Goal: Entertainment & Leisure: Consume media (video, audio)

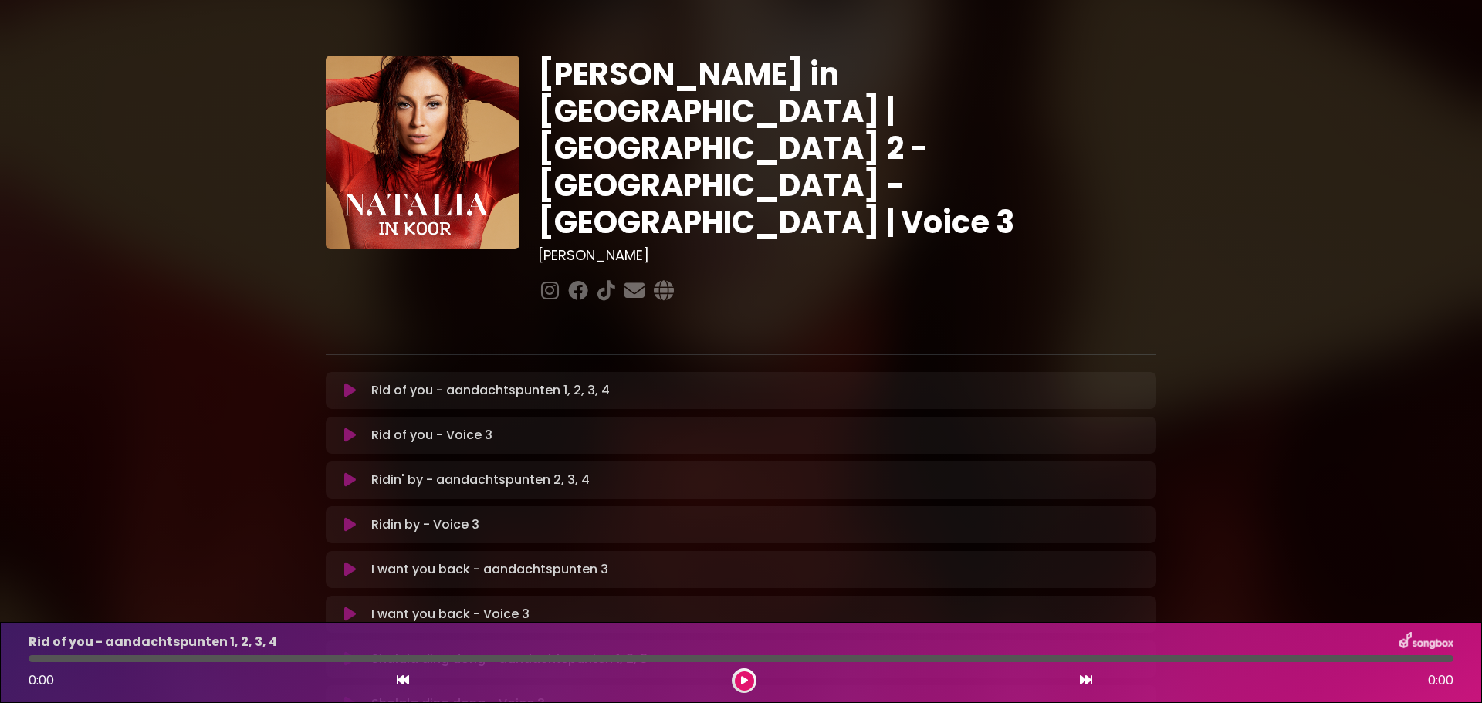
click at [347, 383] on icon at bounding box center [350, 390] width 12 height 15
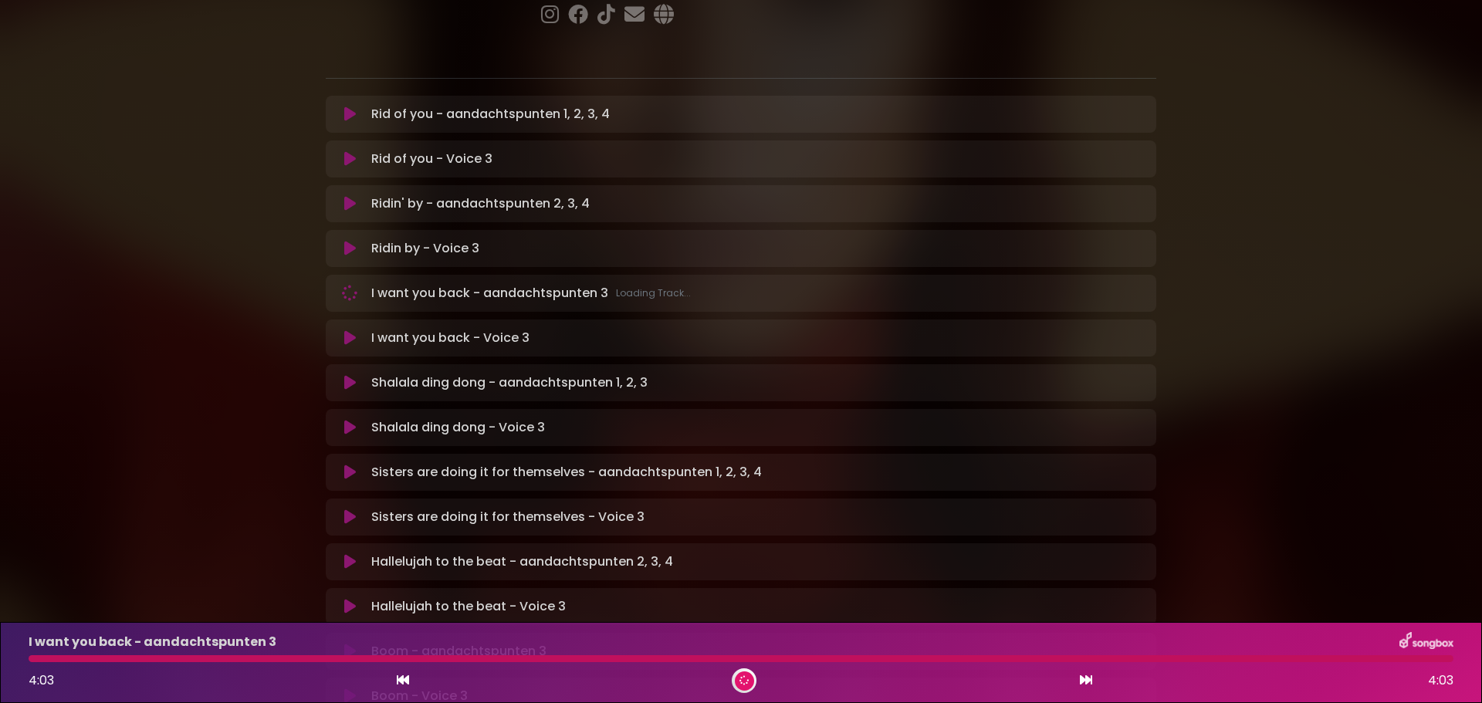
scroll to position [278, 0]
click at [1247, 425] on div "[PERSON_NAME] in [GEOGRAPHIC_DATA] | [GEOGRAPHIC_DATA] 2 - [GEOGRAPHIC_DATA] - …" at bounding box center [741, 464] width 1019 height 1447
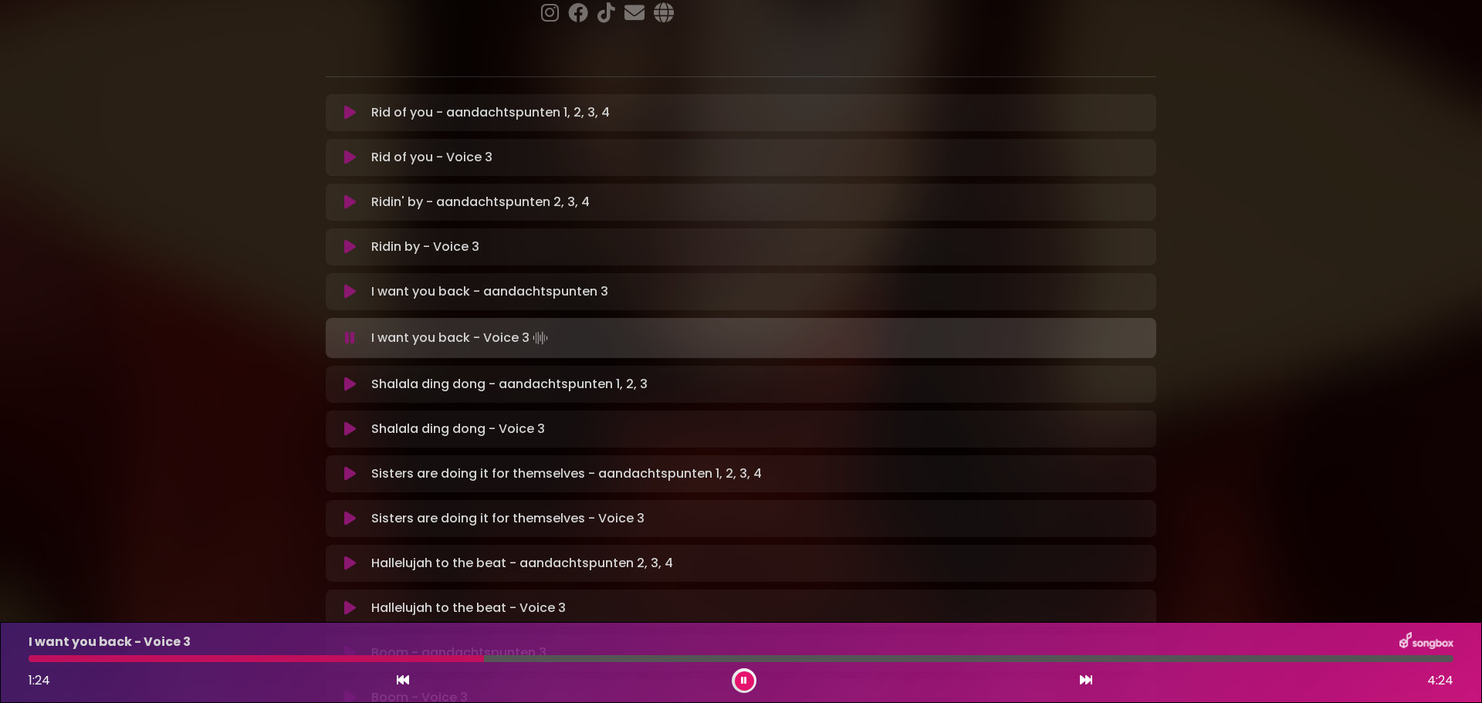
drag, startPoint x: 1247, startPoint y: 425, endPoint x: 1281, endPoint y: 421, distance: 35.0
click at [1281, 421] on div "[PERSON_NAME] in [GEOGRAPHIC_DATA] | [GEOGRAPHIC_DATA] 2 - [GEOGRAPHIC_DATA] - …" at bounding box center [741, 466] width 1482 height 1450
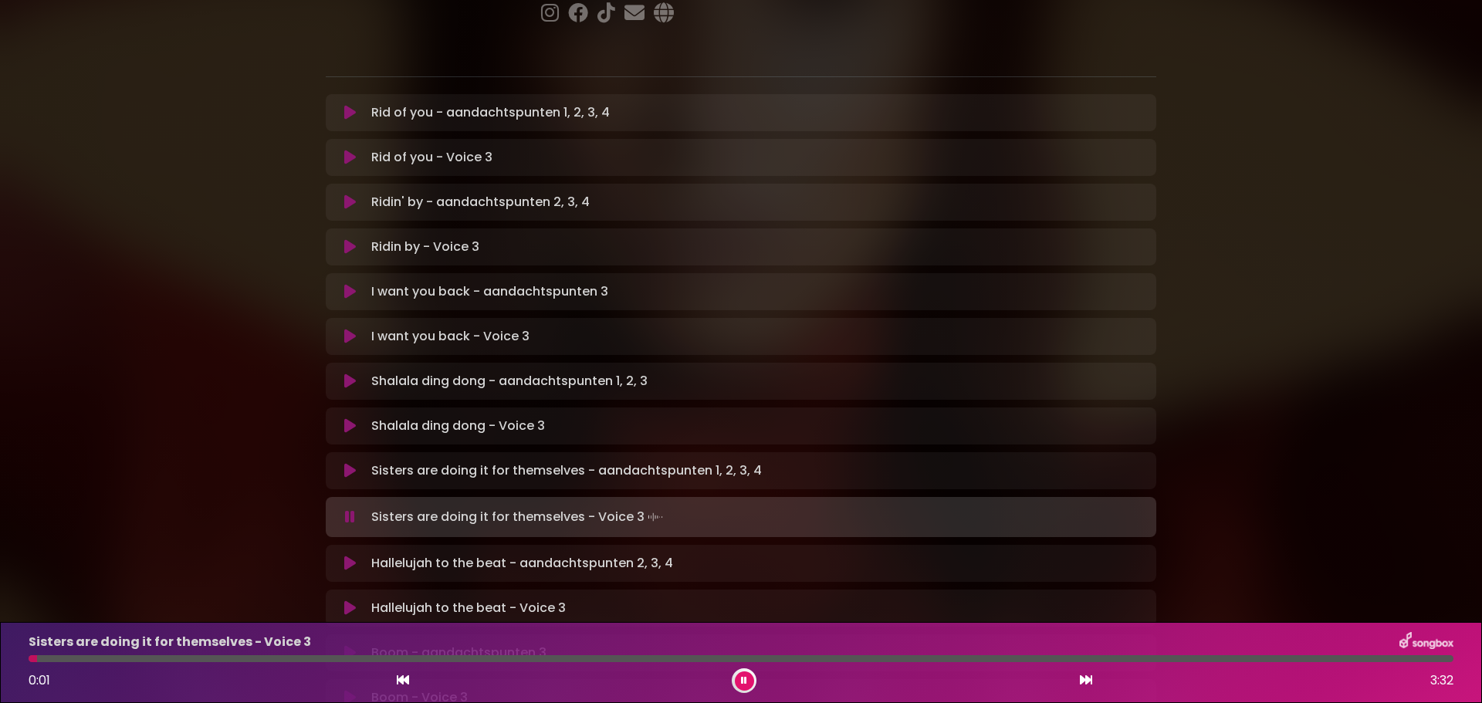
click at [740, 678] on button at bounding box center [744, 681] width 19 height 19
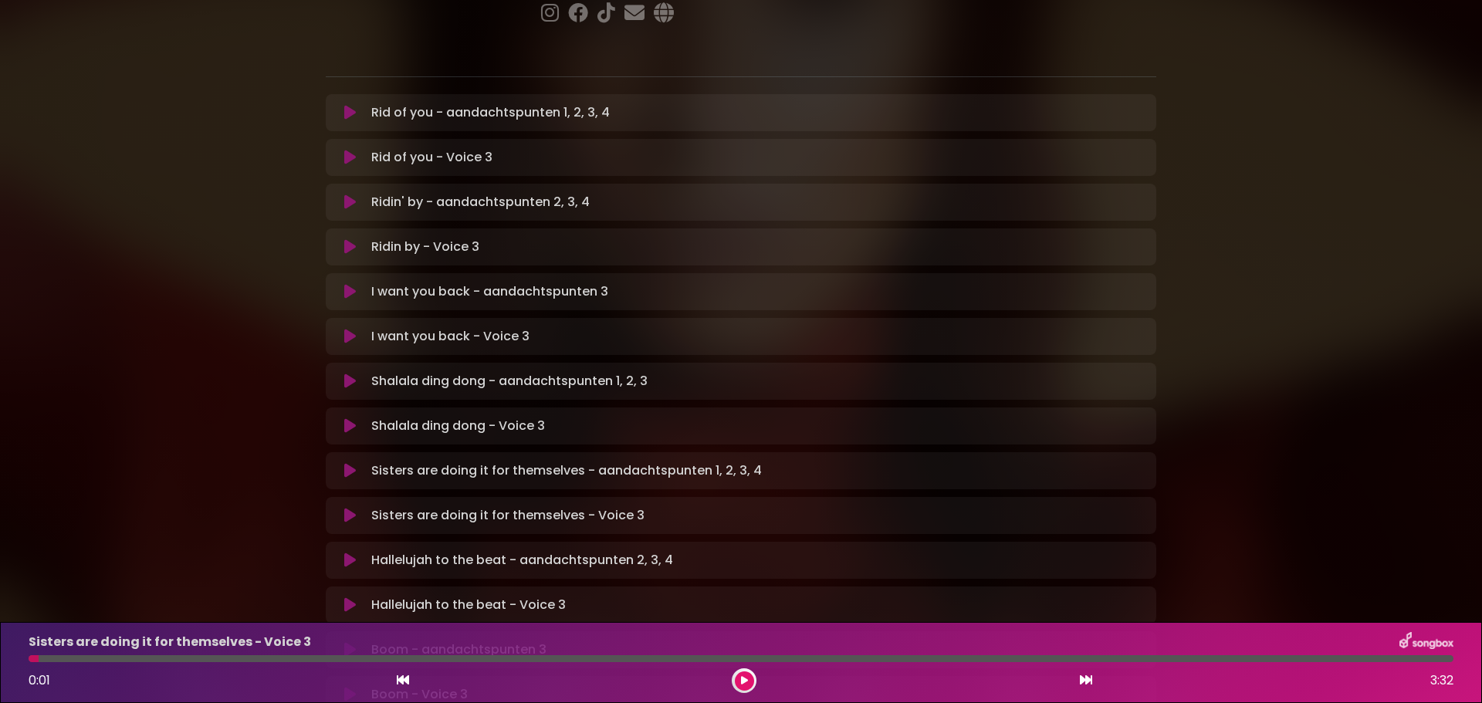
click at [741, 682] on icon at bounding box center [745, 681] width 12 height 12
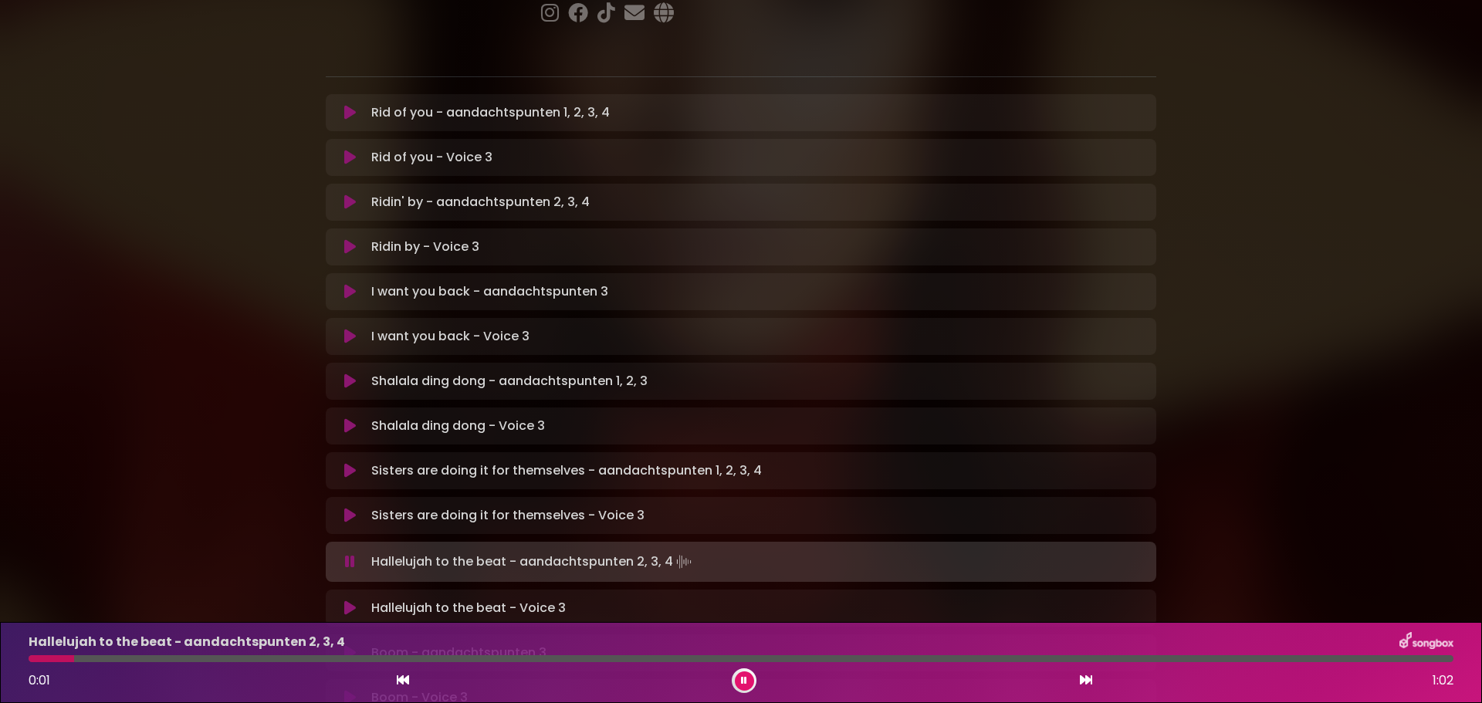
click at [1366, 395] on div "[PERSON_NAME] in [GEOGRAPHIC_DATA] | [GEOGRAPHIC_DATA] 2 - [GEOGRAPHIC_DATA] - …" at bounding box center [741, 466] width 1482 height 1450
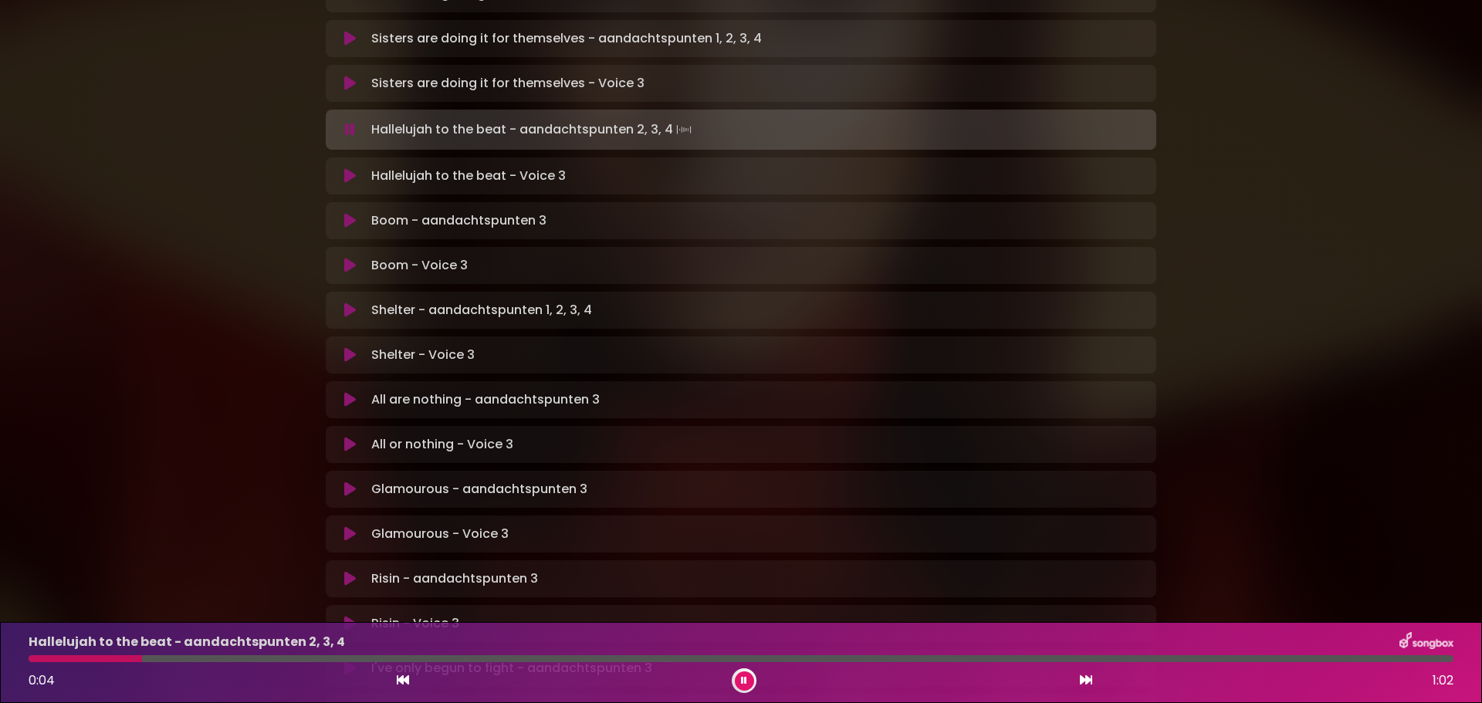
scroll to position [741, 0]
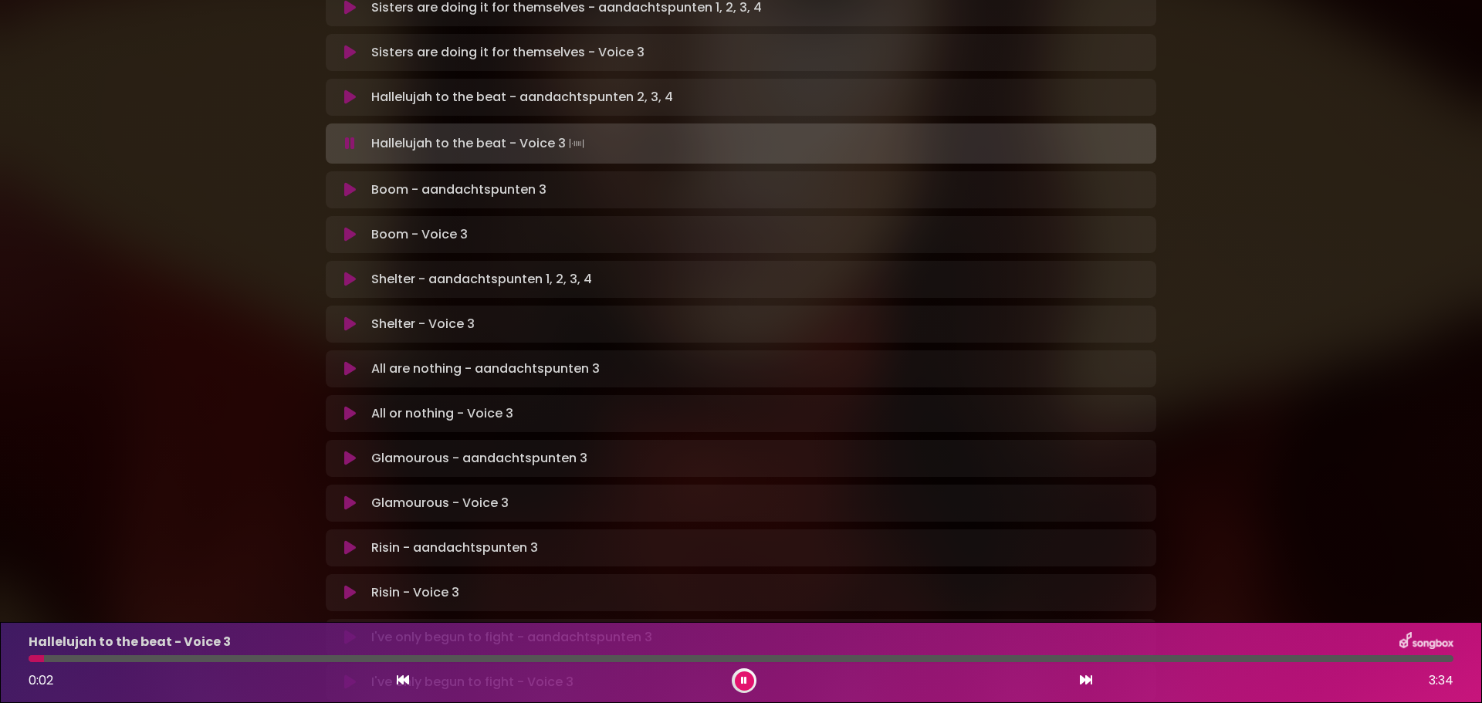
click at [746, 684] on icon at bounding box center [744, 680] width 11 height 11
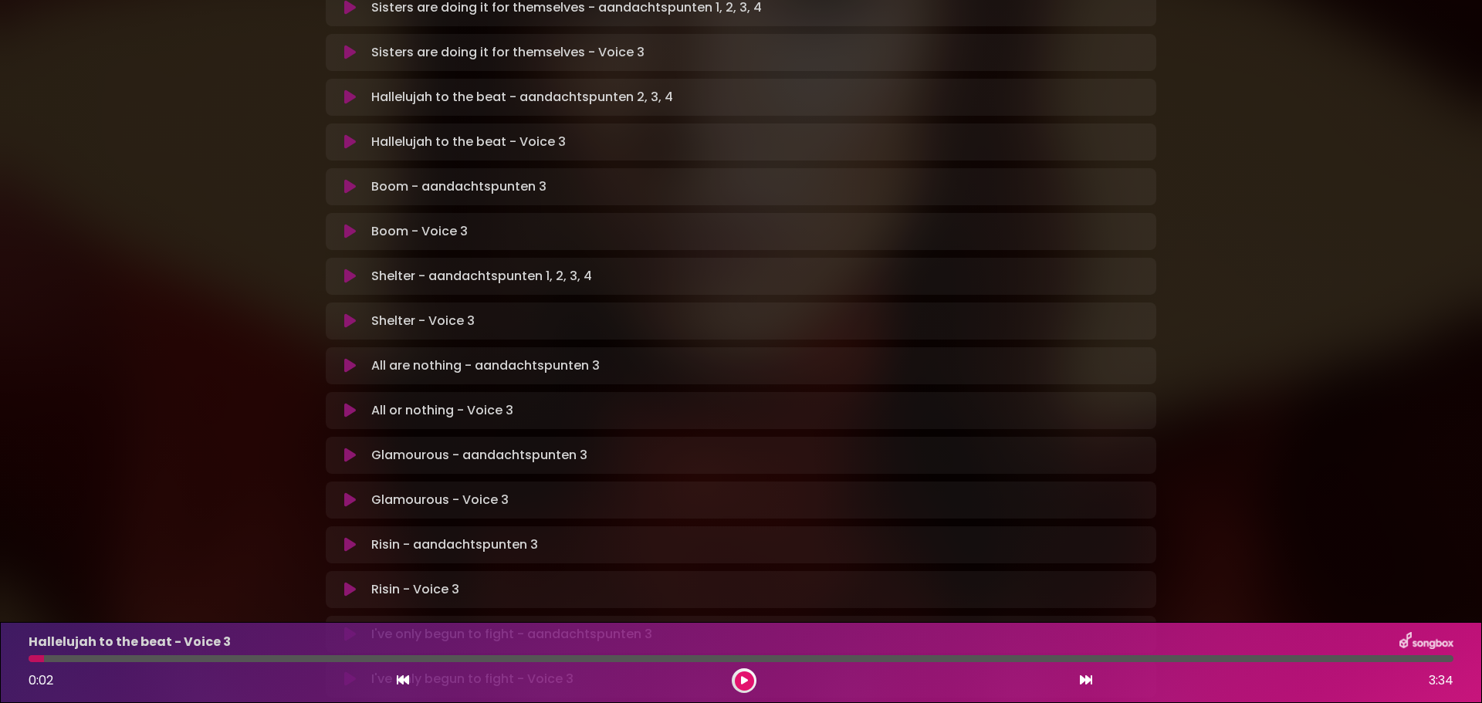
click at [746, 679] on icon at bounding box center [744, 681] width 11 height 12
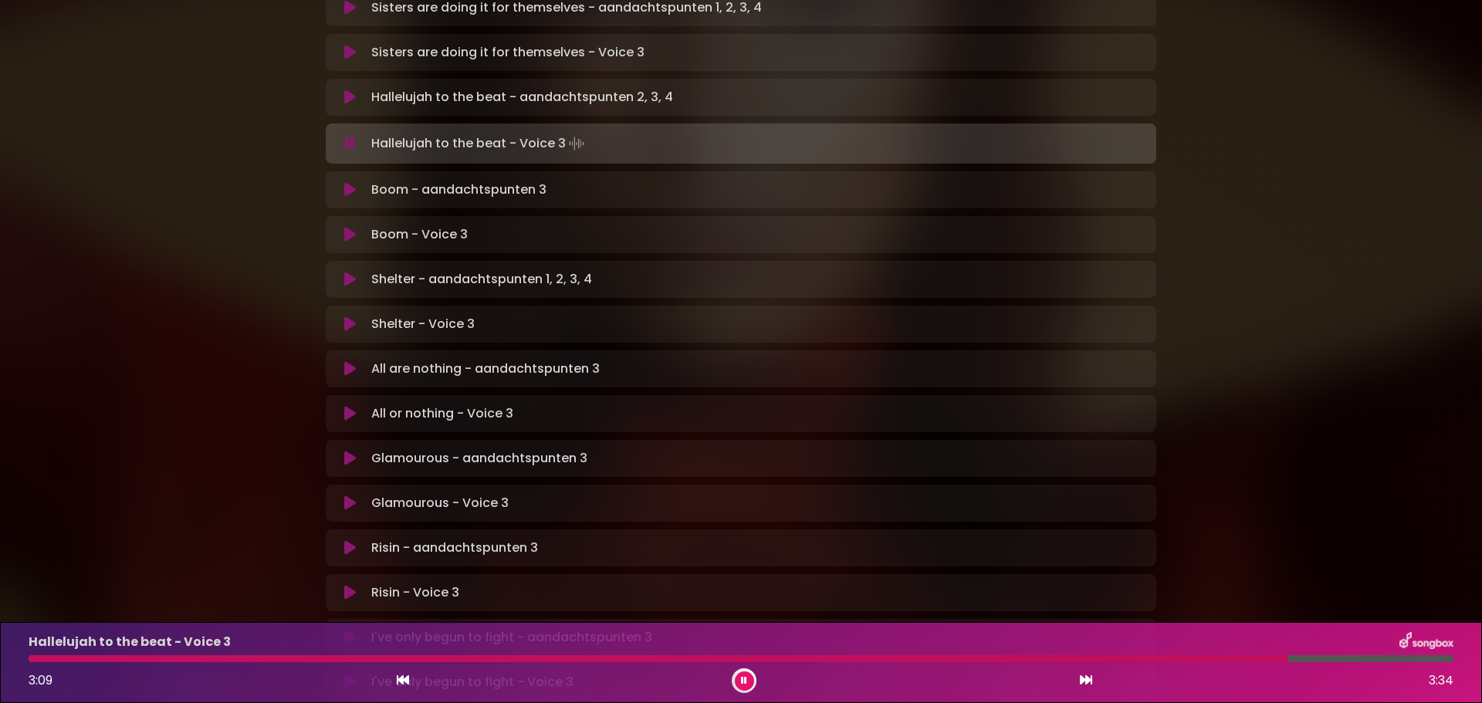
click at [345, 182] on icon at bounding box center [350, 189] width 12 height 15
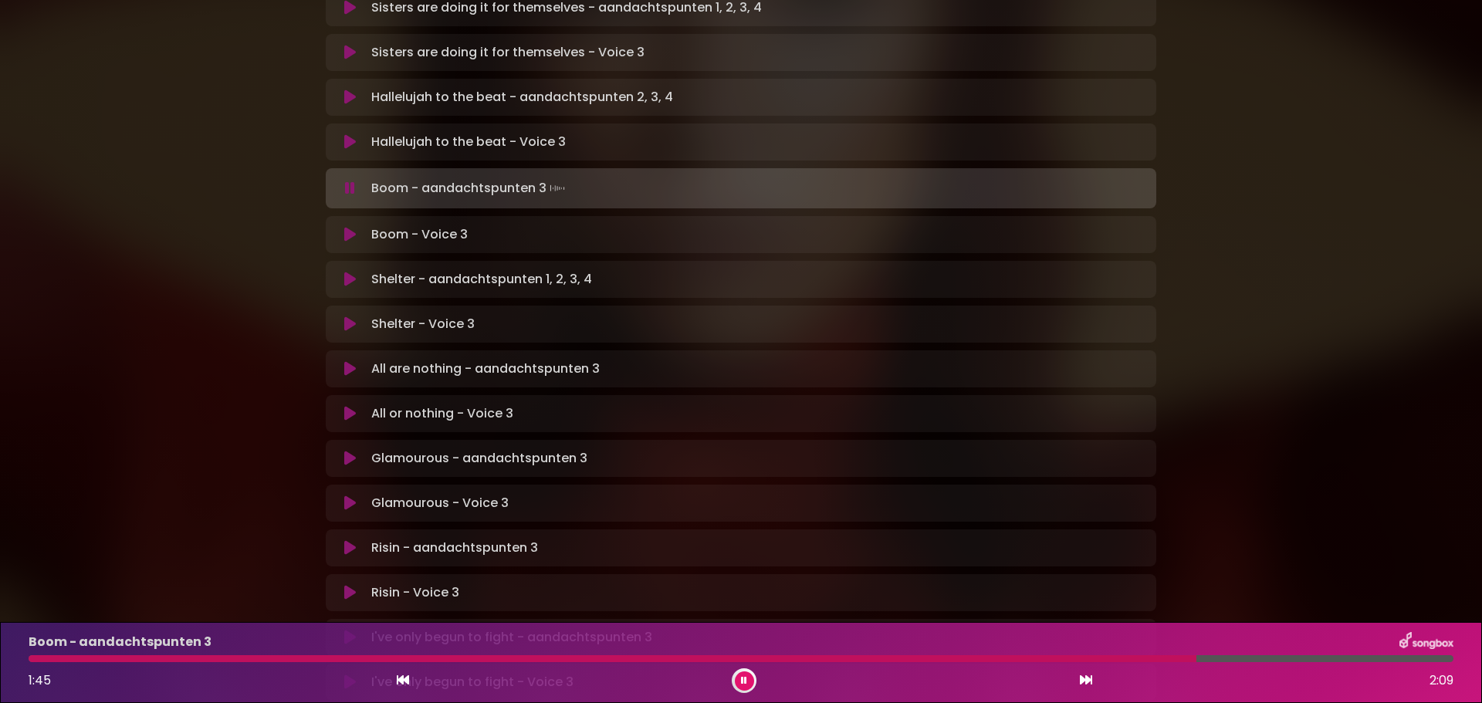
click at [349, 227] on icon at bounding box center [350, 234] width 12 height 15
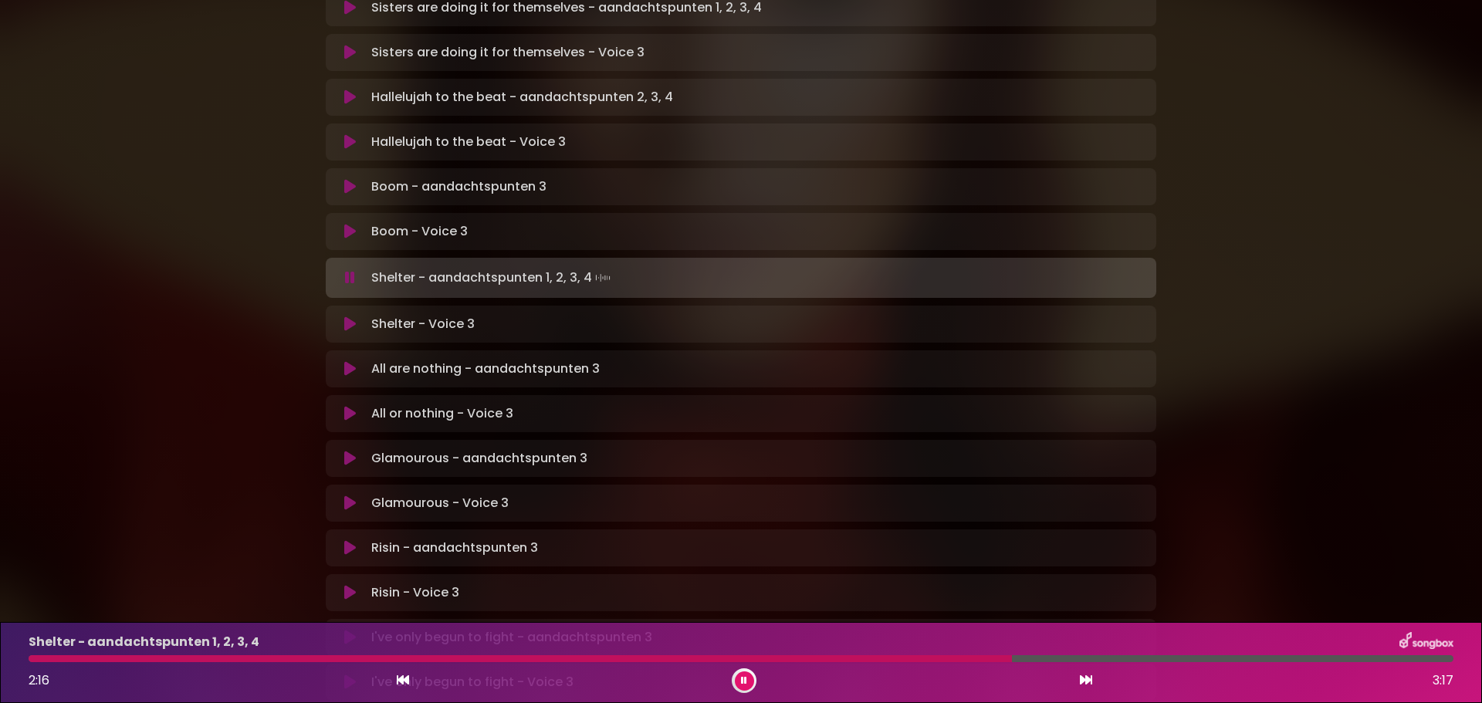
click at [350, 316] on icon at bounding box center [350, 323] width 12 height 15
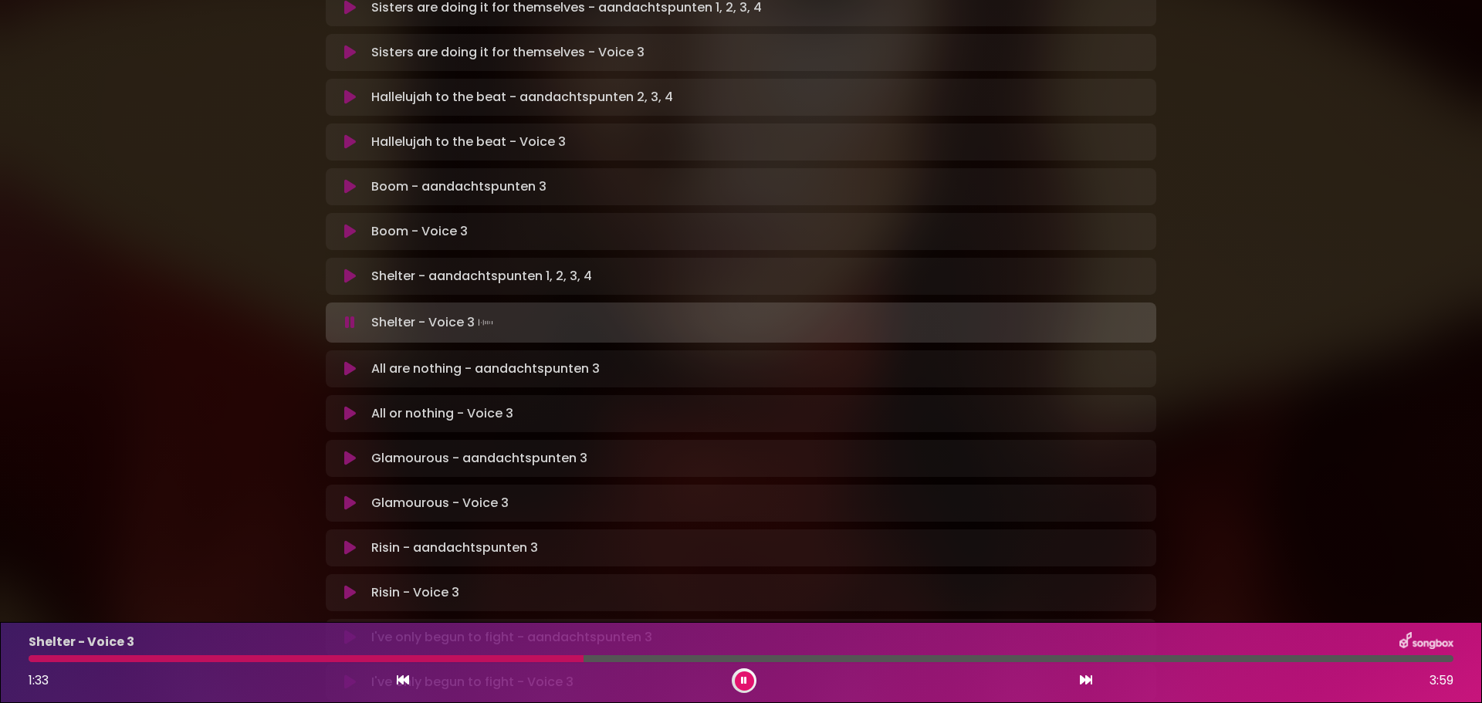
click at [350, 315] on icon at bounding box center [350, 322] width 10 height 15
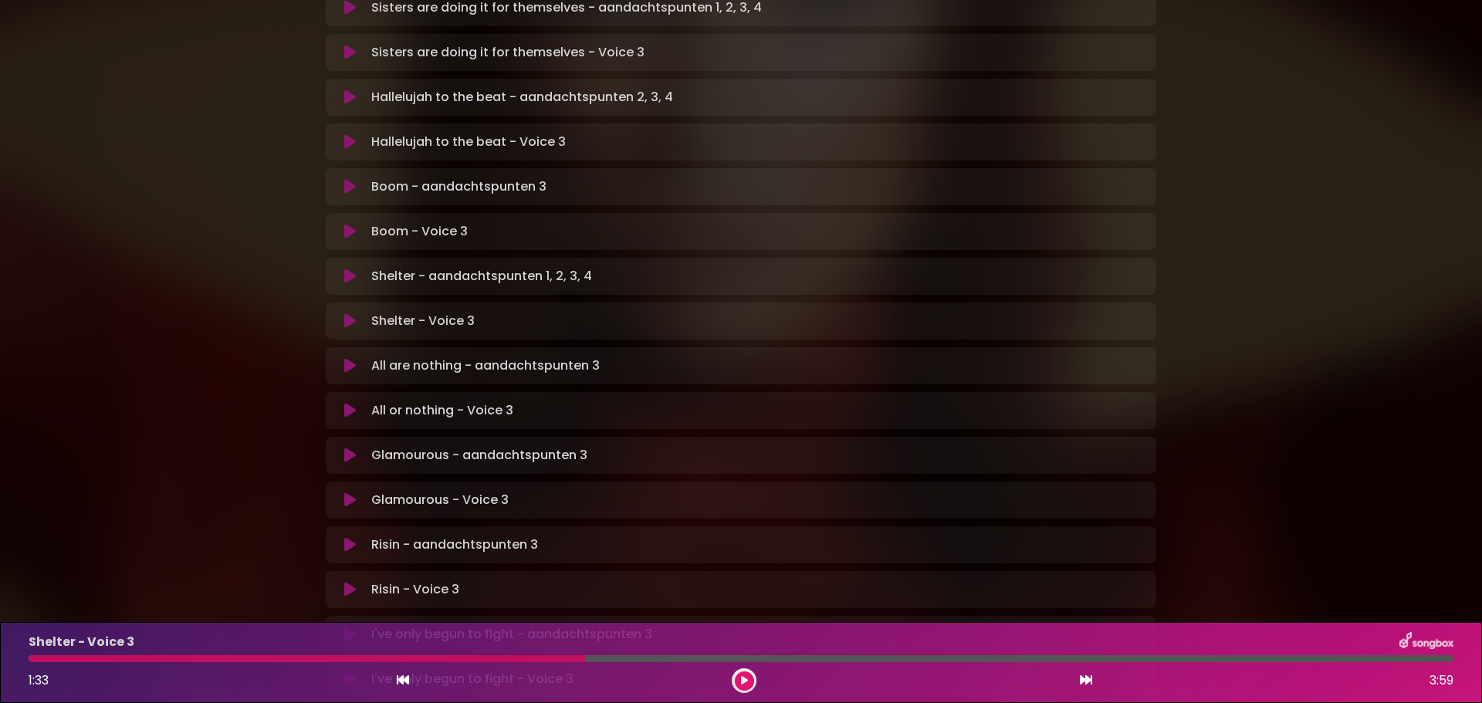
click at [743, 679] on icon at bounding box center [744, 680] width 11 height 9
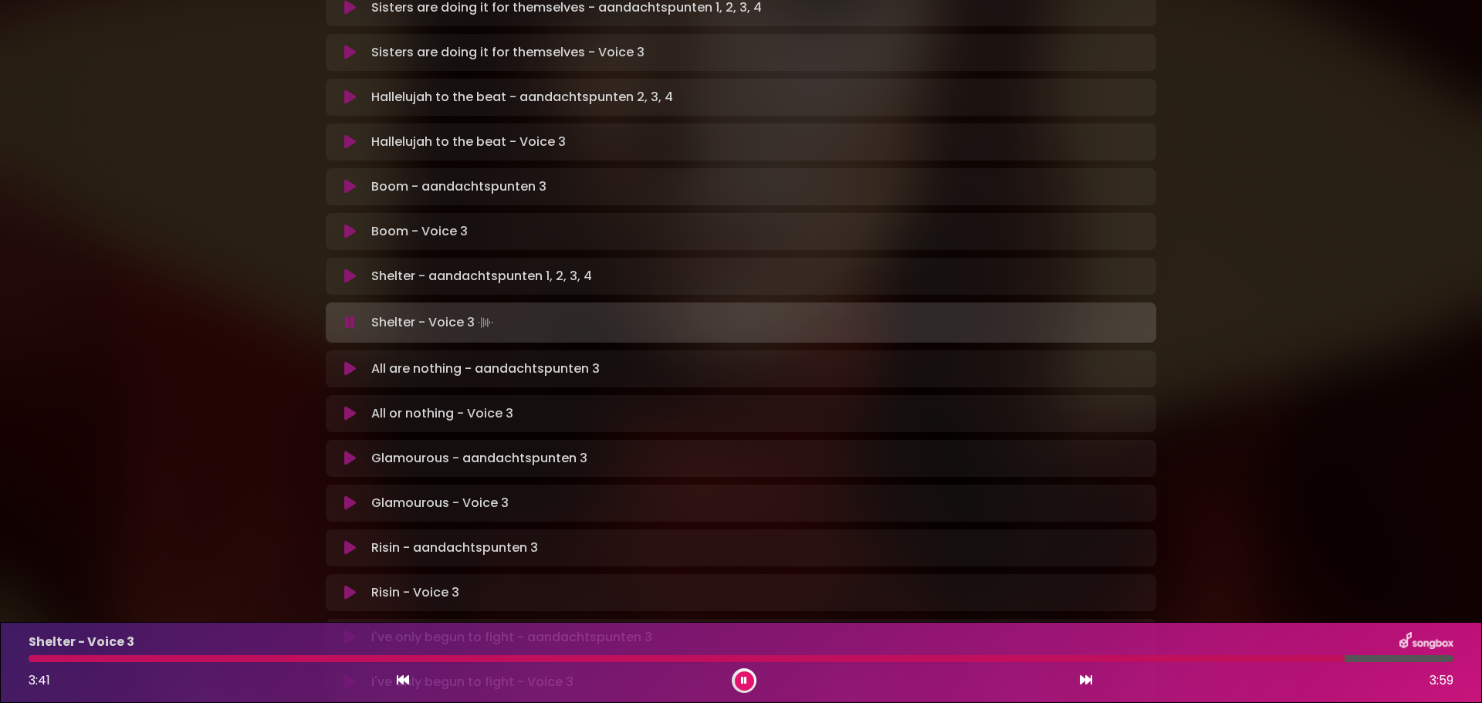
click at [347, 350] on div "All are nothing - aandachtspunten 3 Loading Track..." at bounding box center [741, 368] width 831 height 37
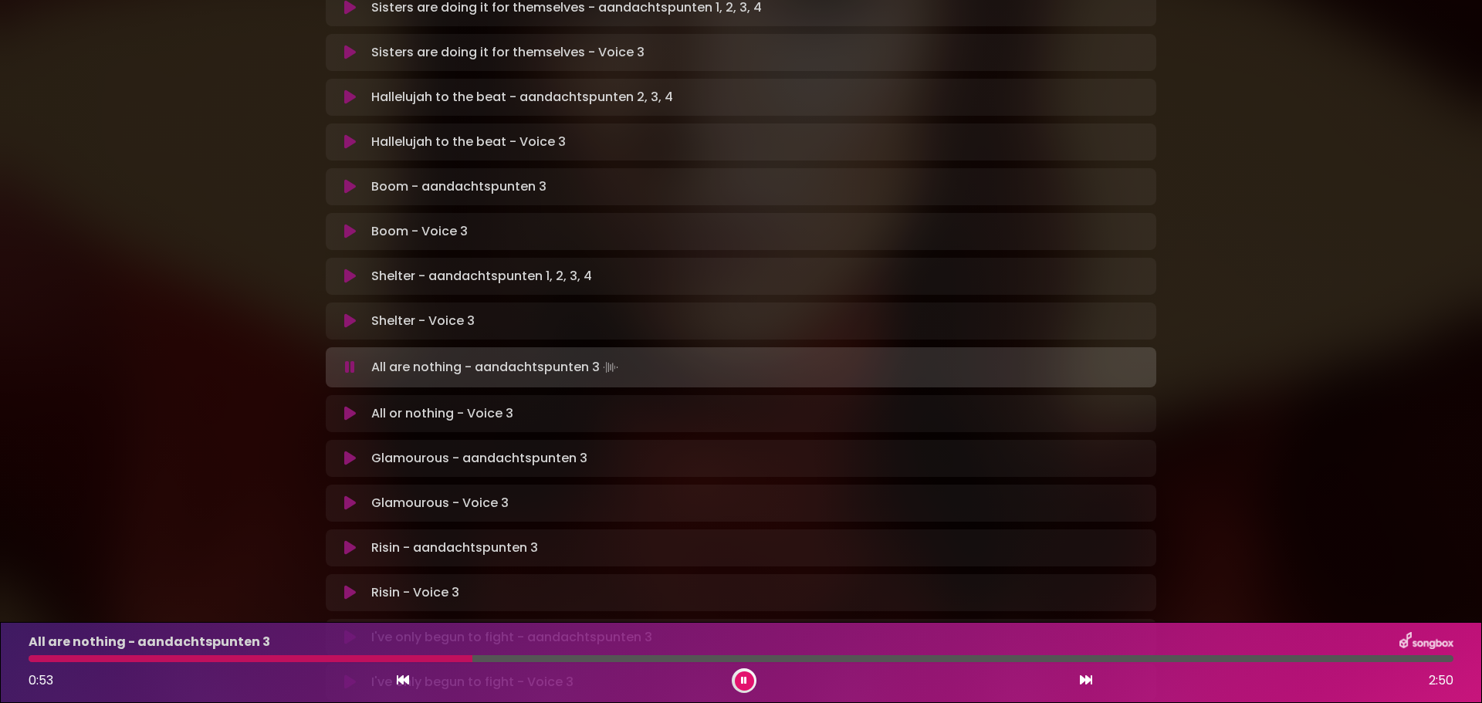
click at [350, 406] on icon at bounding box center [350, 413] width 12 height 15
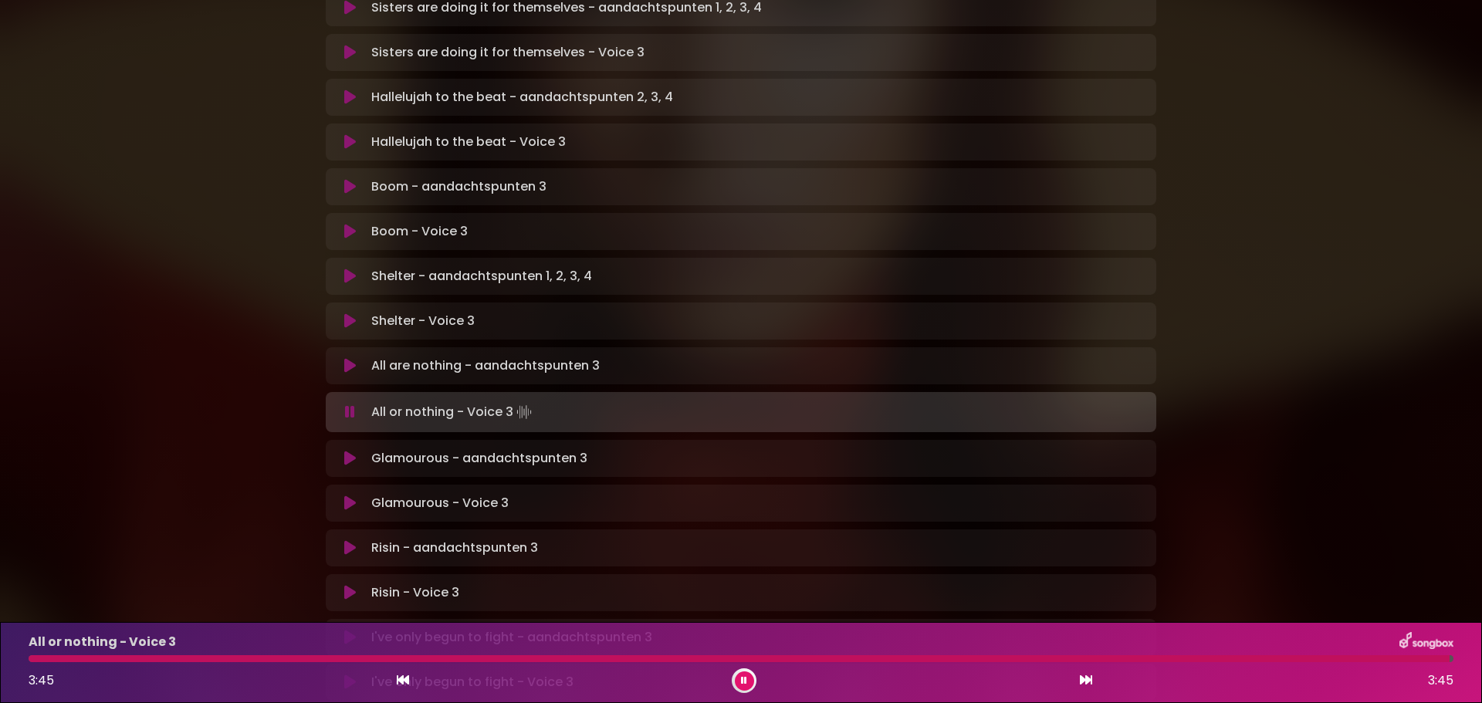
click at [347, 451] on icon at bounding box center [350, 458] width 12 height 15
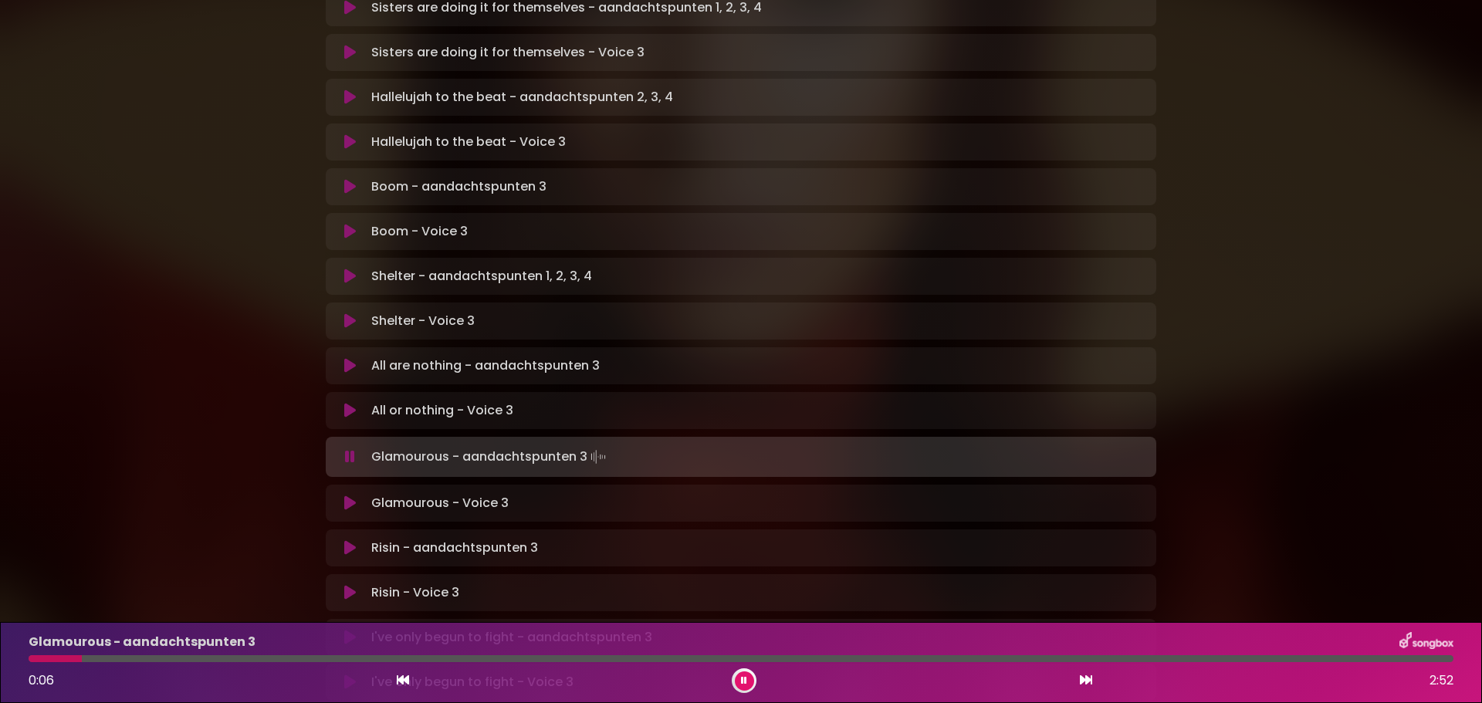
click at [743, 674] on button at bounding box center [744, 681] width 19 height 19
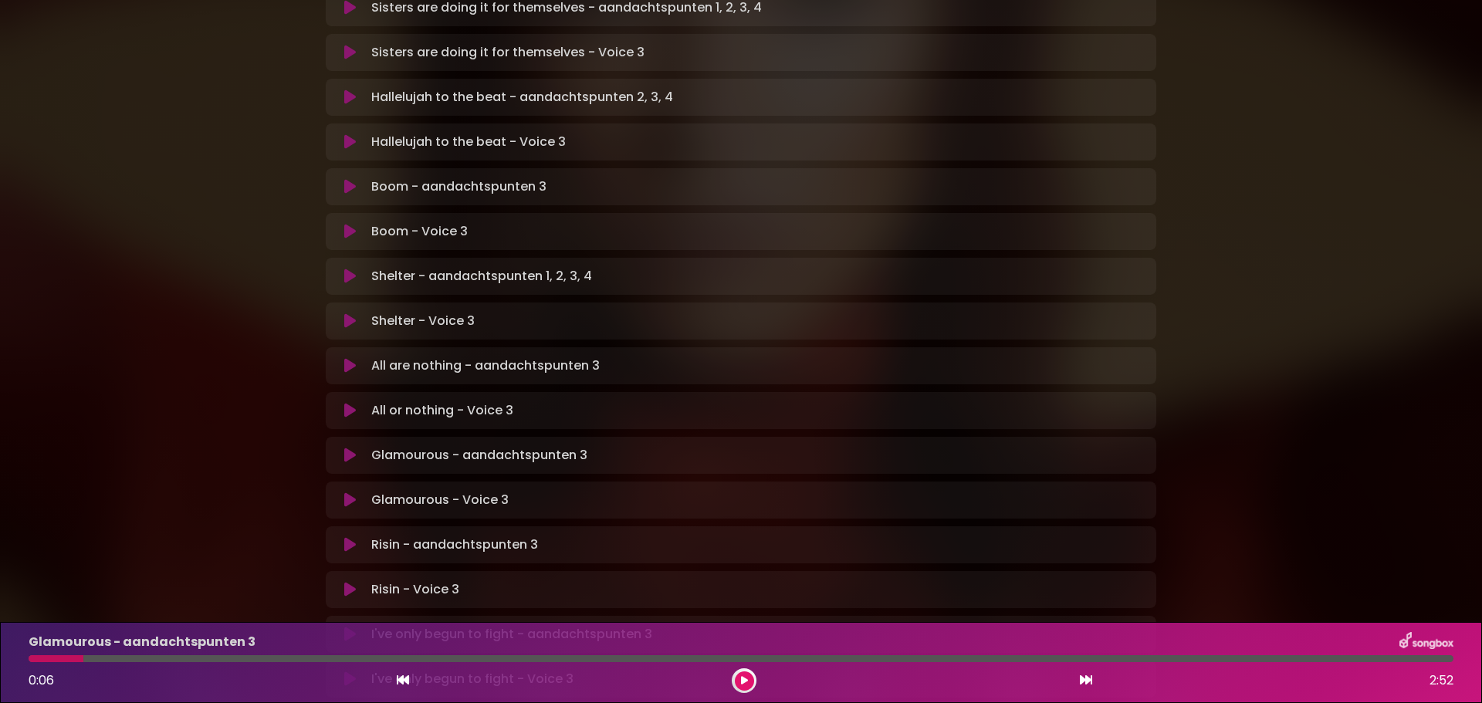
click at [743, 680] on icon at bounding box center [744, 681] width 10 height 12
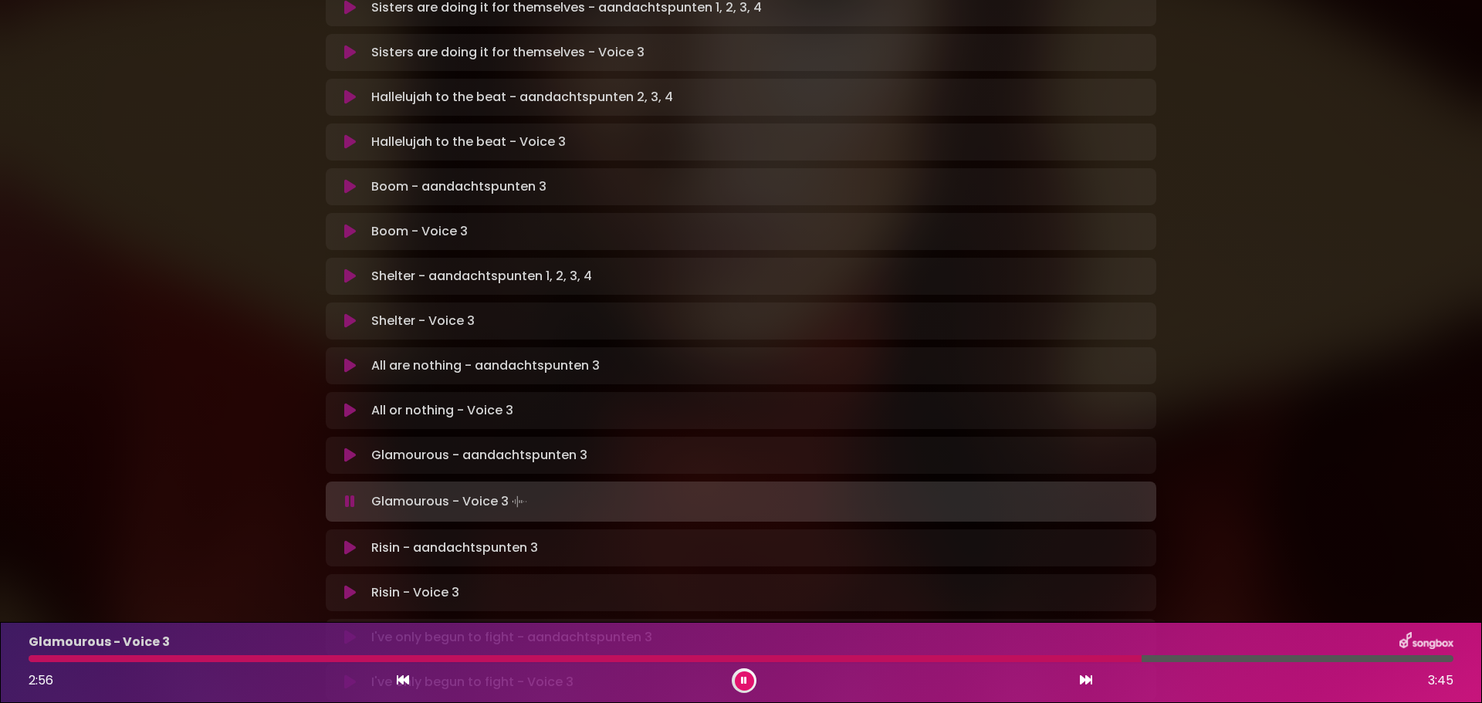
click at [1061, 655] on div at bounding box center [585, 658] width 1113 height 7
click at [1061, 655] on div at bounding box center [547, 658] width 1037 height 7
click at [349, 540] on icon at bounding box center [350, 547] width 12 height 15
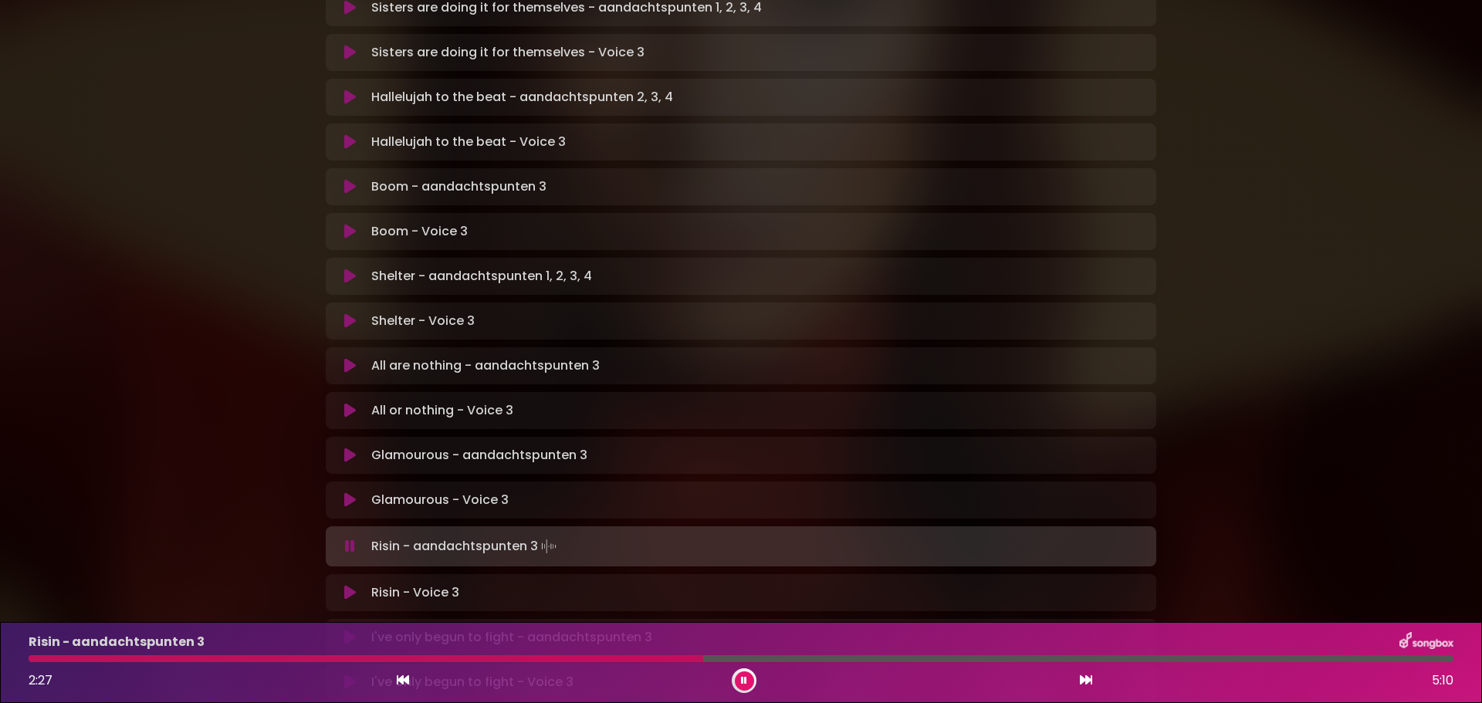
click at [350, 585] on icon at bounding box center [350, 592] width 12 height 15
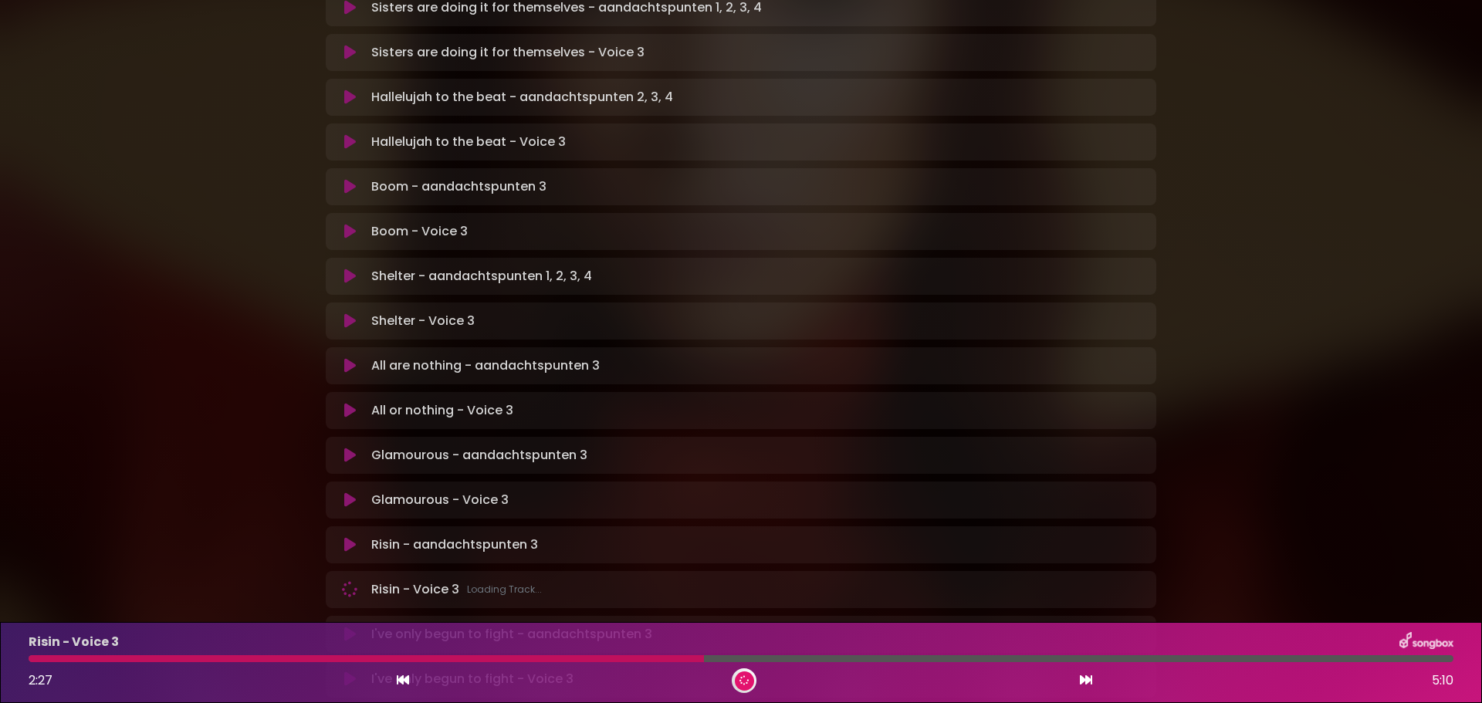
click at [1261, 496] on div "[PERSON_NAME] in [GEOGRAPHIC_DATA] | [GEOGRAPHIC_DATA] 2 - [GEOGRAPHIC_DATA] - …" at bounding box center [741, 0] width 1482 height 1447
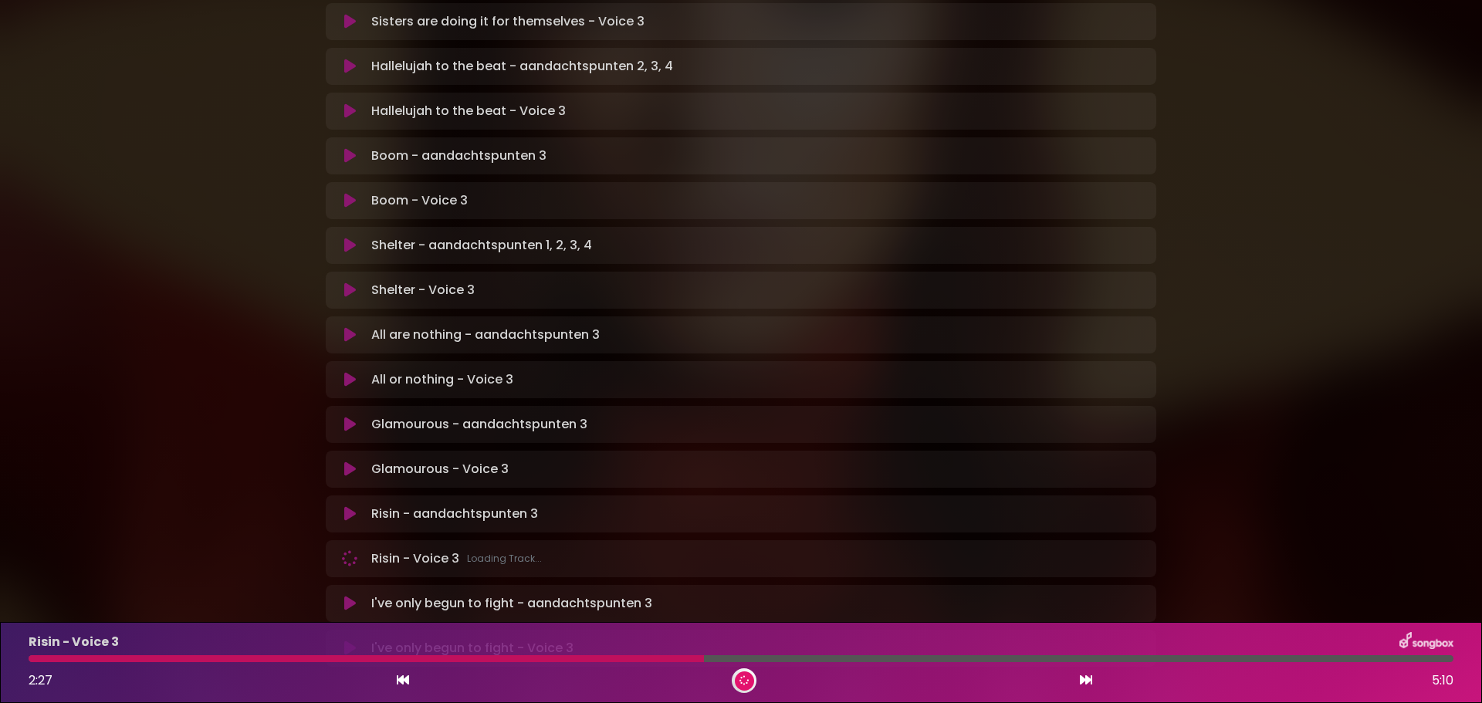
scroll to position [858, 0]
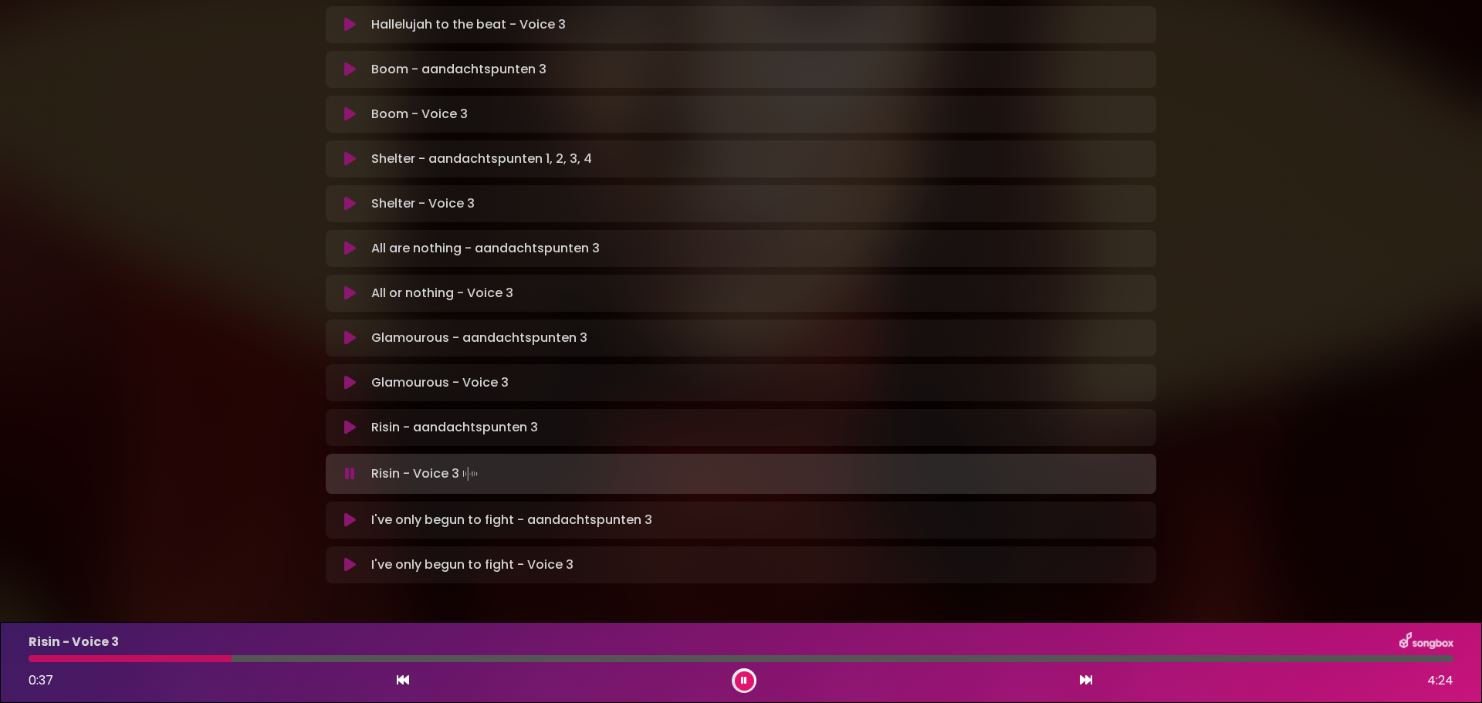
click at [341, 658] on div at bounding box center [741, 658] width 1425 height 7
click at [373, 662] on div at bounding box center [263, 658] width 468 height 7
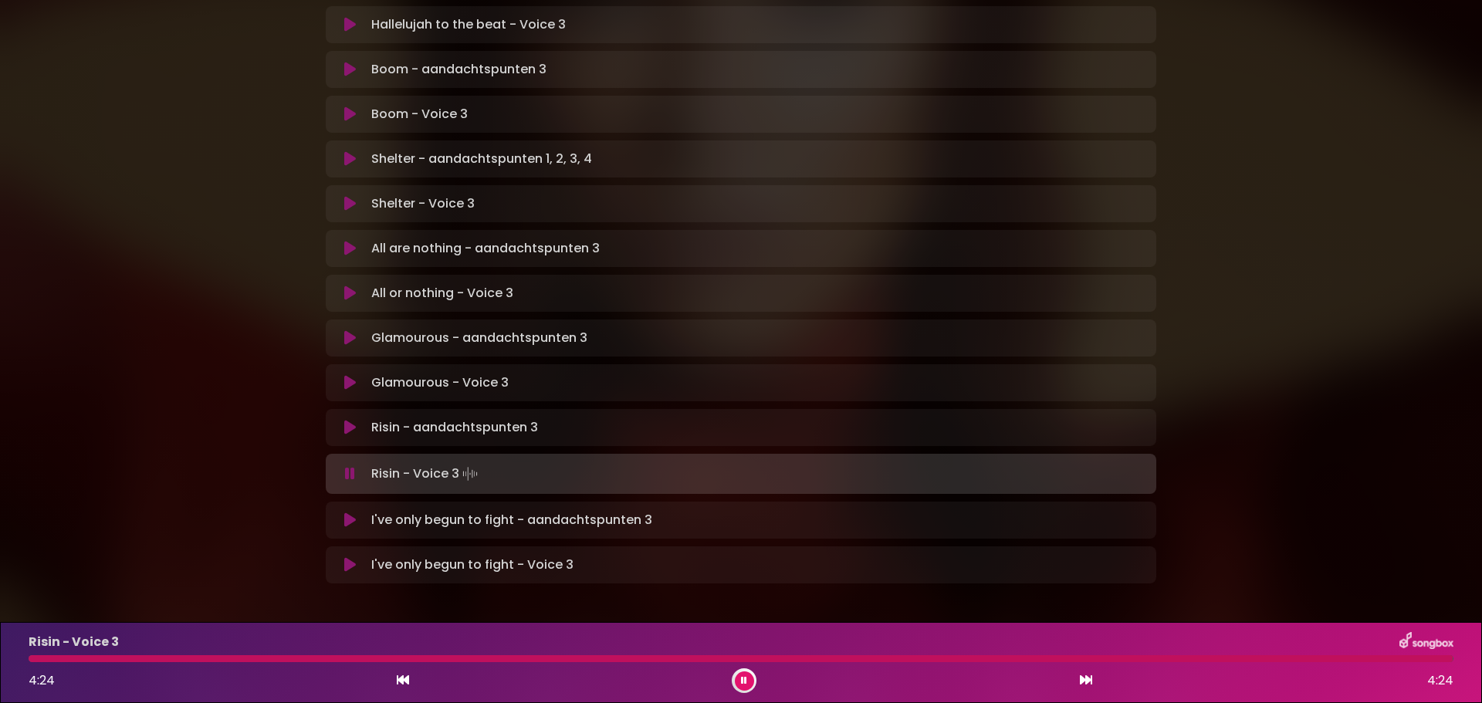
click at [348, 513] on icon at bounding box center [350, 520] width 12 height 15
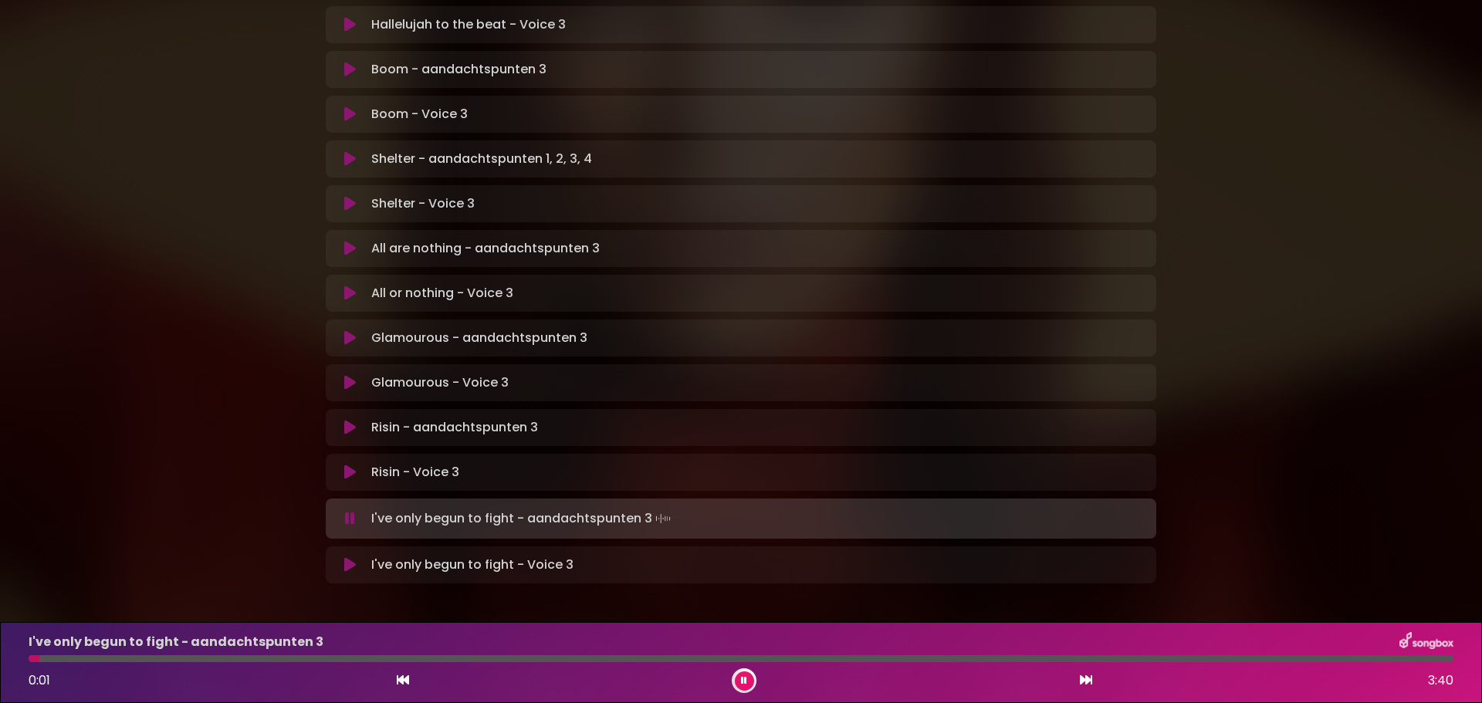
click at [743, 677] on icon at bounding box center [744, 680] width 11 height 9
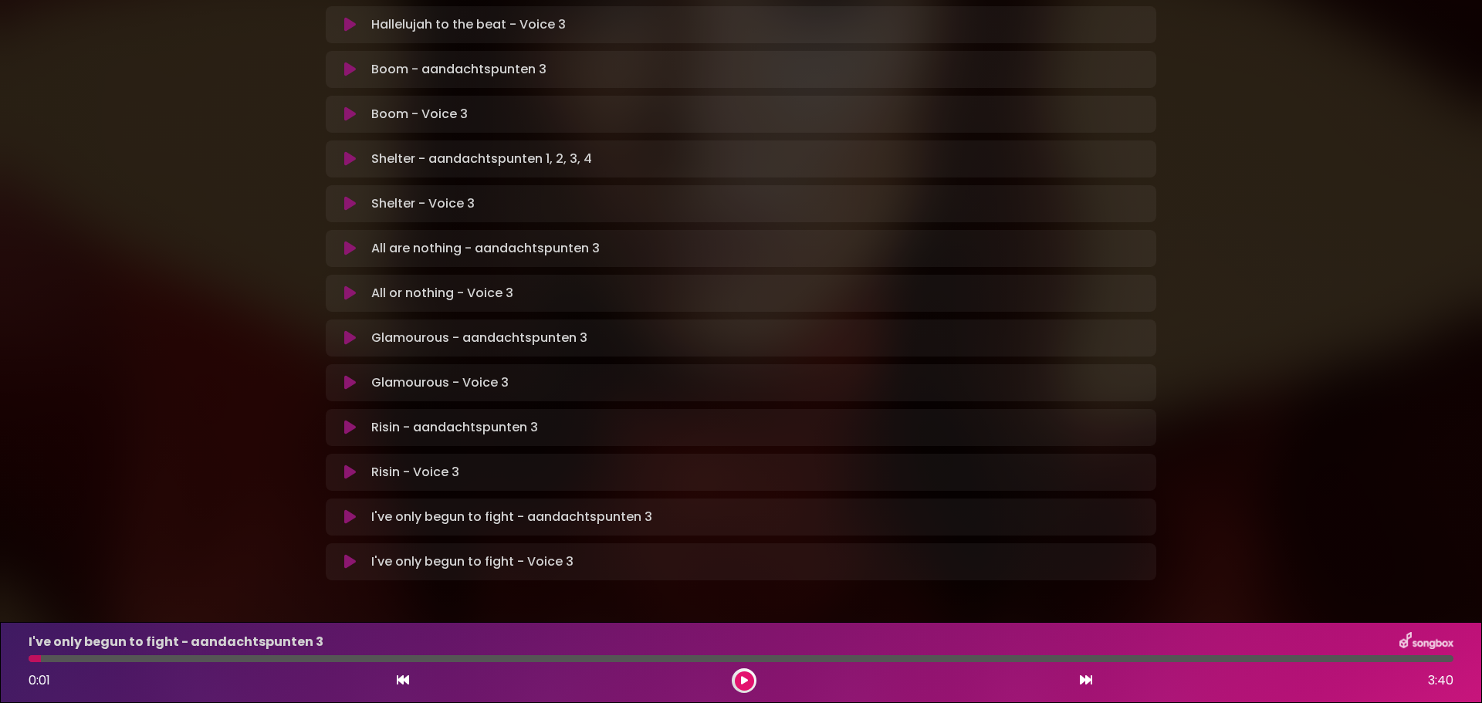
click at [387, 508] on p "I've only begun to fight - aandachtspunten 3 Loading Track..." at bounding box center [511, 517] width 281 height 19
click at [341, 553] on div "I've only begun to fight - Voice 3 Loading Track..." at bounding box center [741, 562] width 812 height 19
click at [743, 679] on icon at bounding box center [744, 680] width 8 height 10
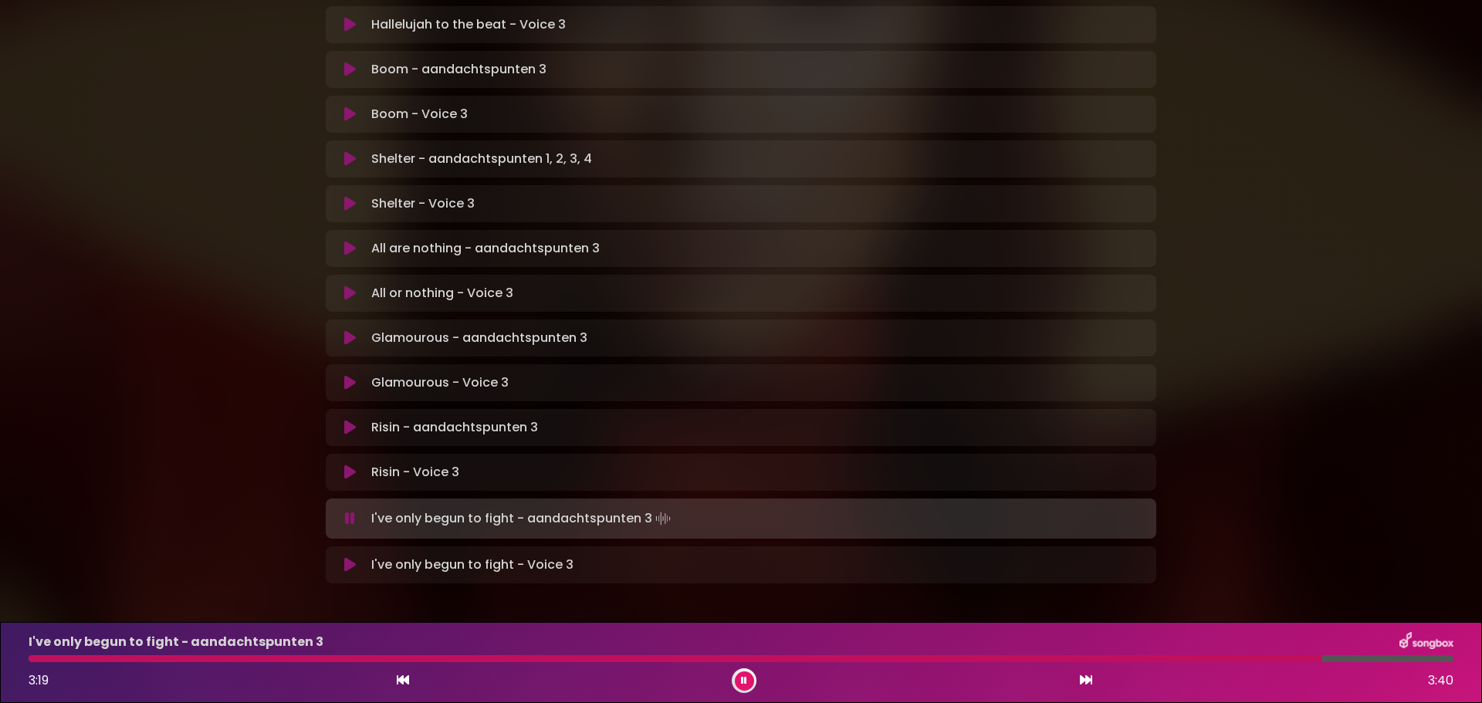
click at [350, 557] on icon at bounding box center [350, 564] width 12 height 15
